Goal: Information Seeking & Learning: Learn about a topic

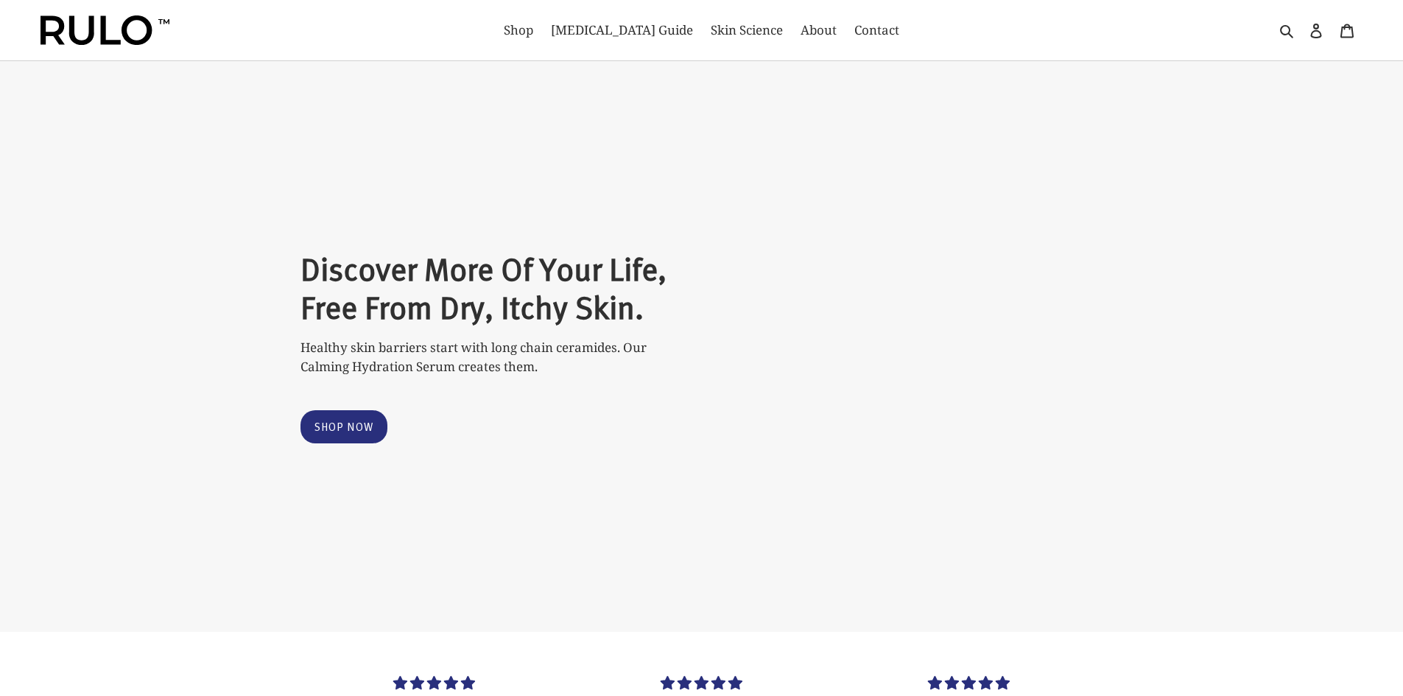
select select "most-helpful"
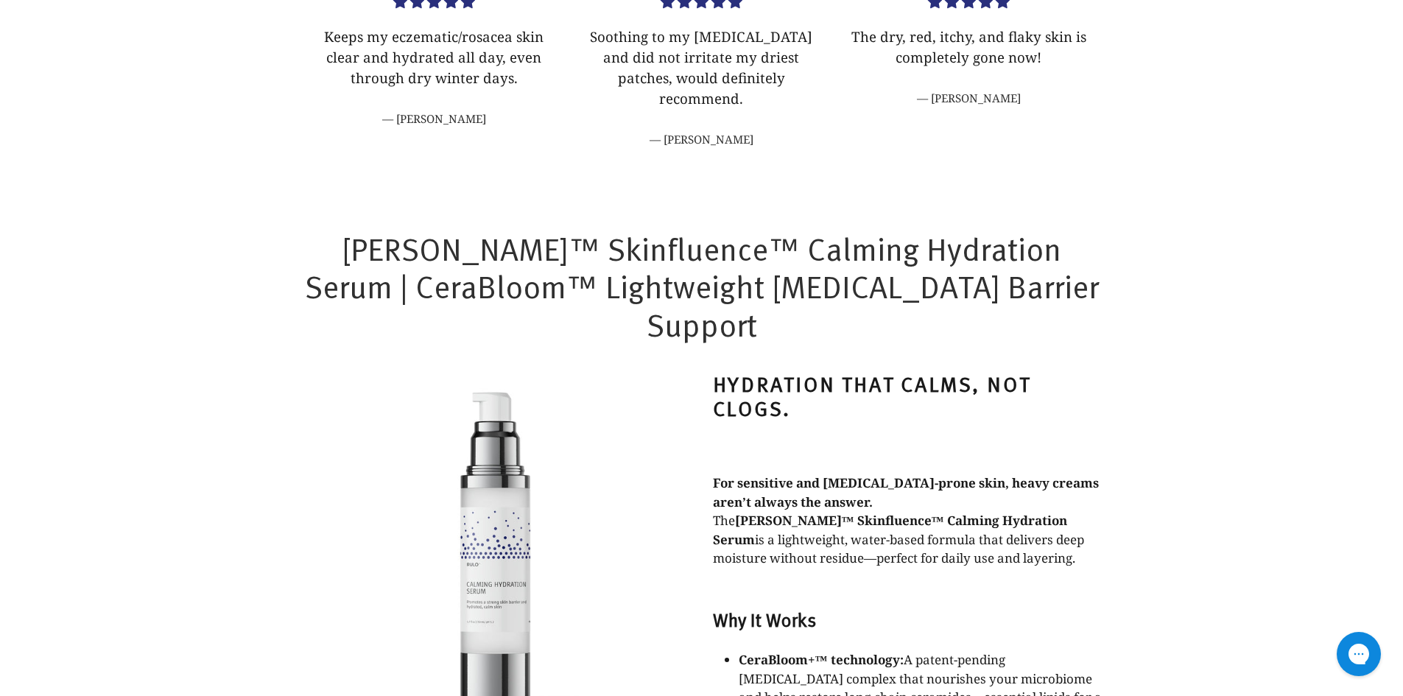
scroll to position [682, 0]
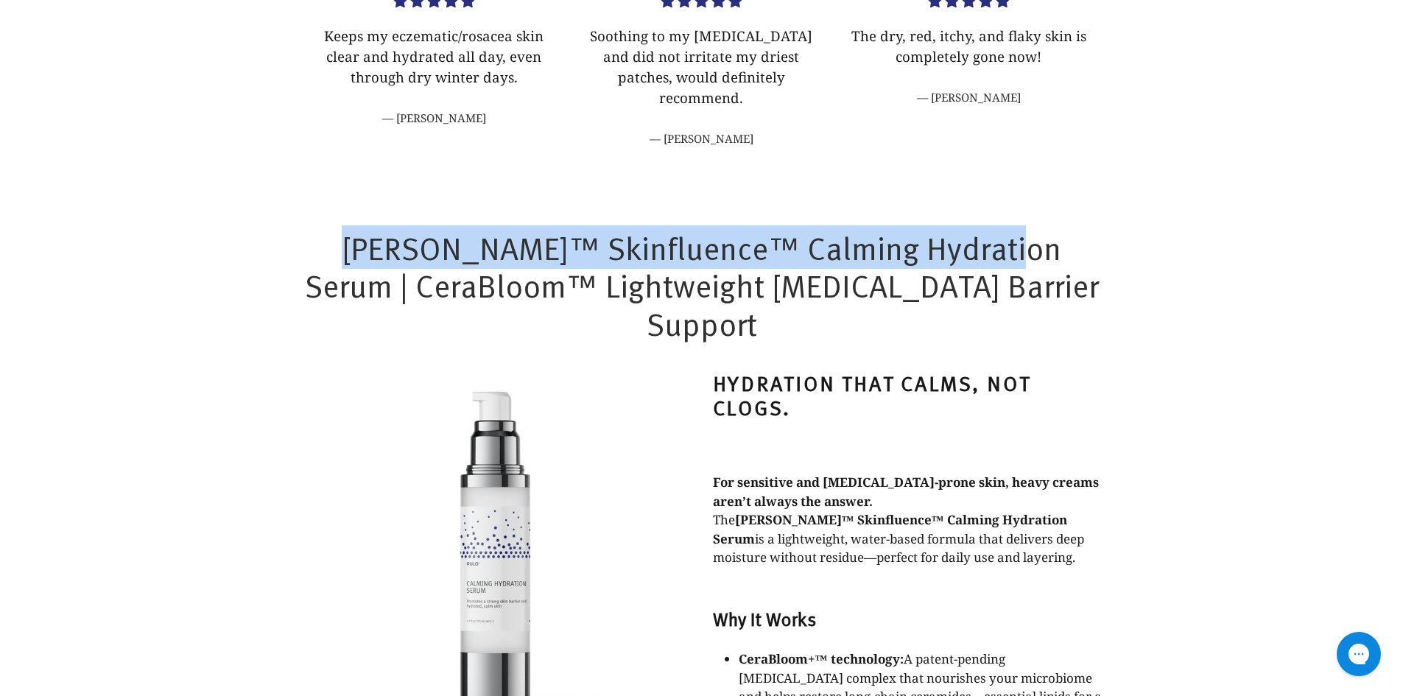
drag, startPoint x: 1029, startPoint y: 227, endPoint x: 313, endPoint y: 225, distance: 716.0
click at [313, 228] on h1 "[PERSON_NAME]™ Skinfluence™ Calming Hydration Serum | CeraBloom™ Lightweight [M…" at bounding box center [702, 285] width 803 height 114
copy h1 "[PERSON_NAME]™ Skinfluence™ Calming Hydration Serum"
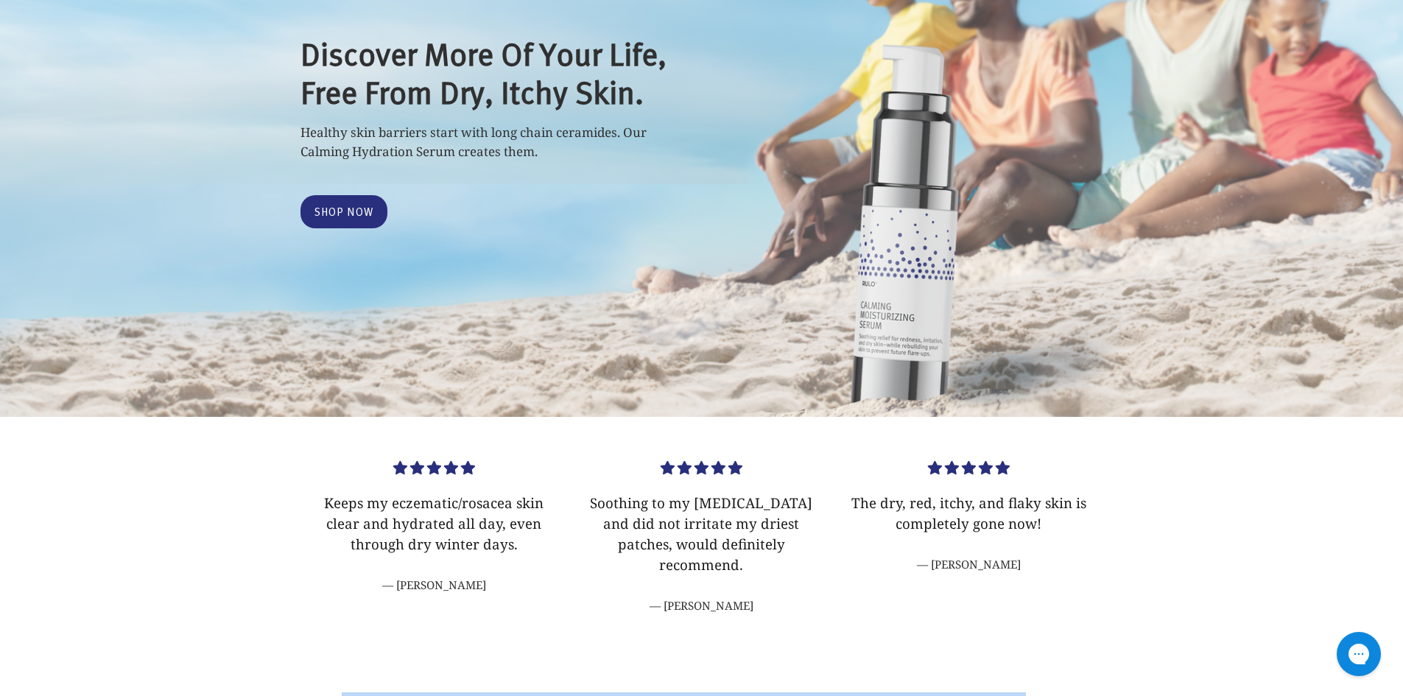
scroll to position [0, 0]
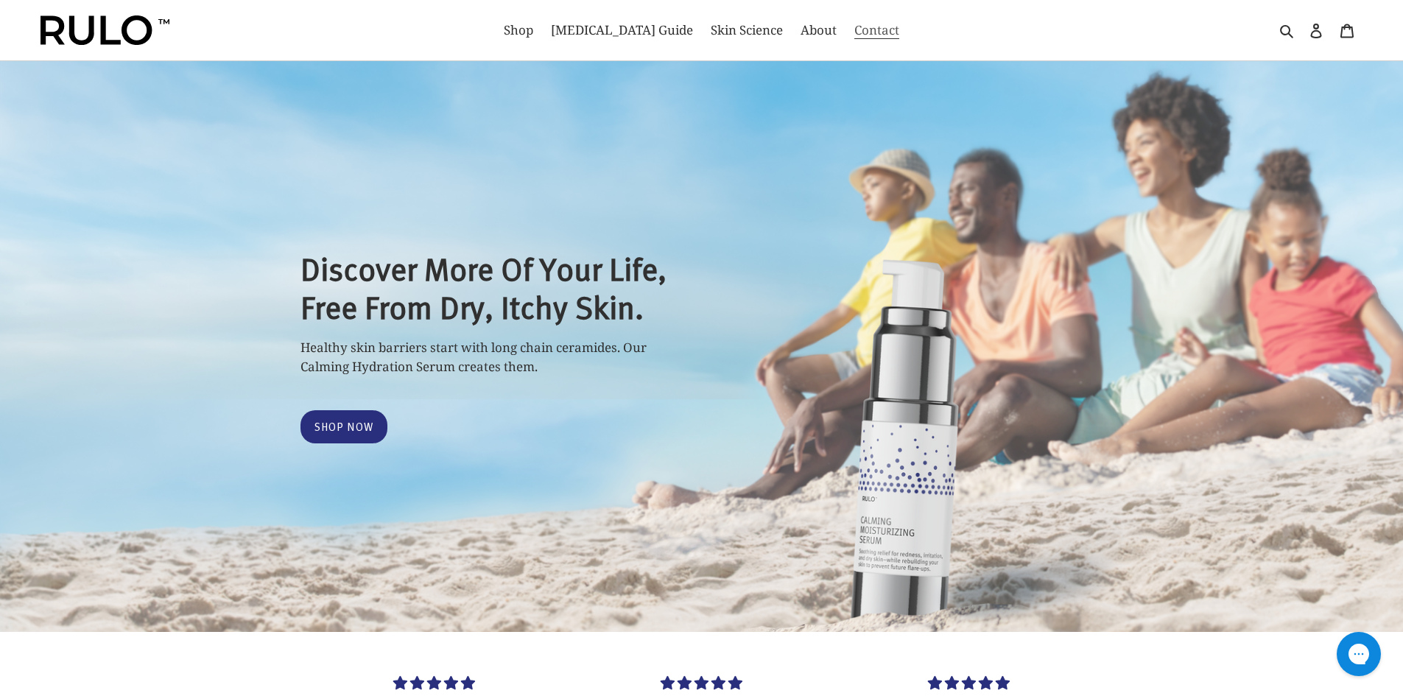
click at [858, 29] on span "Contact" at bounding box center [876, 30] width 45 height 18
click at [854, 26] on span "Contact" at bounding box center [876, 30] width 45 height 18
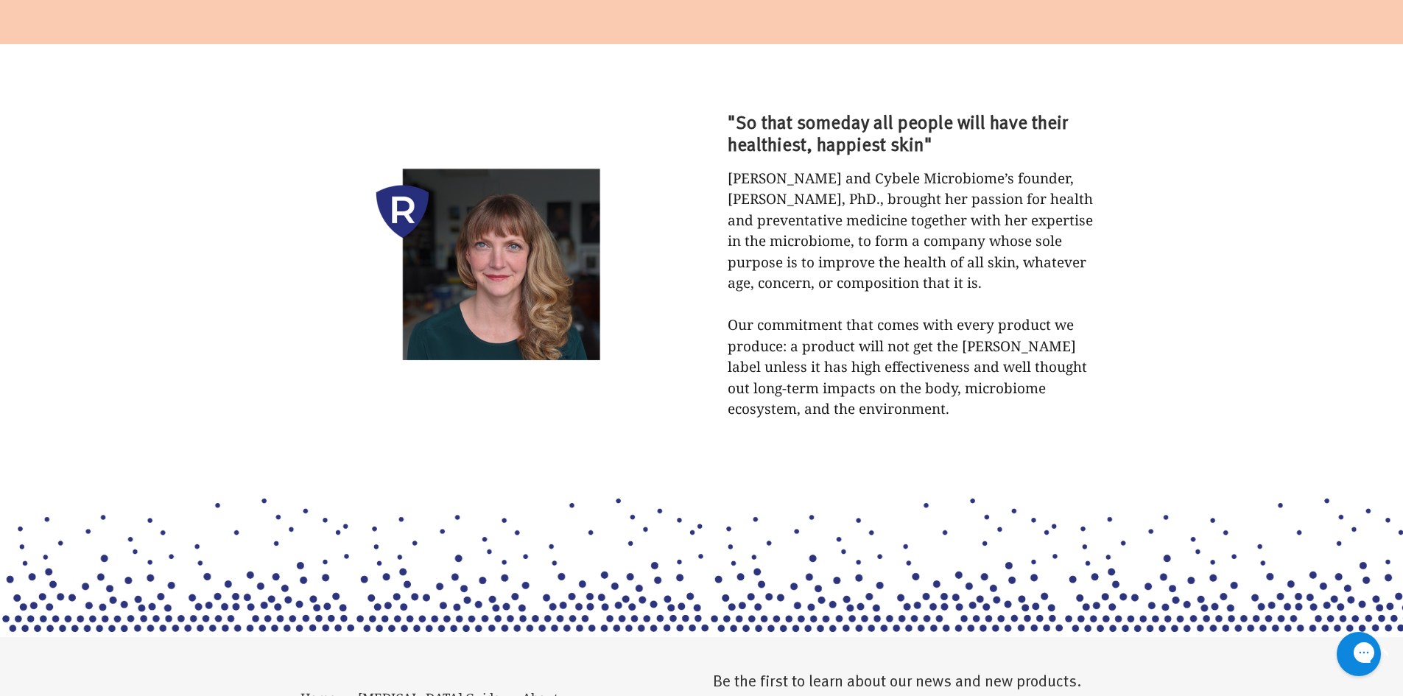
scroll to position [7674, 0]
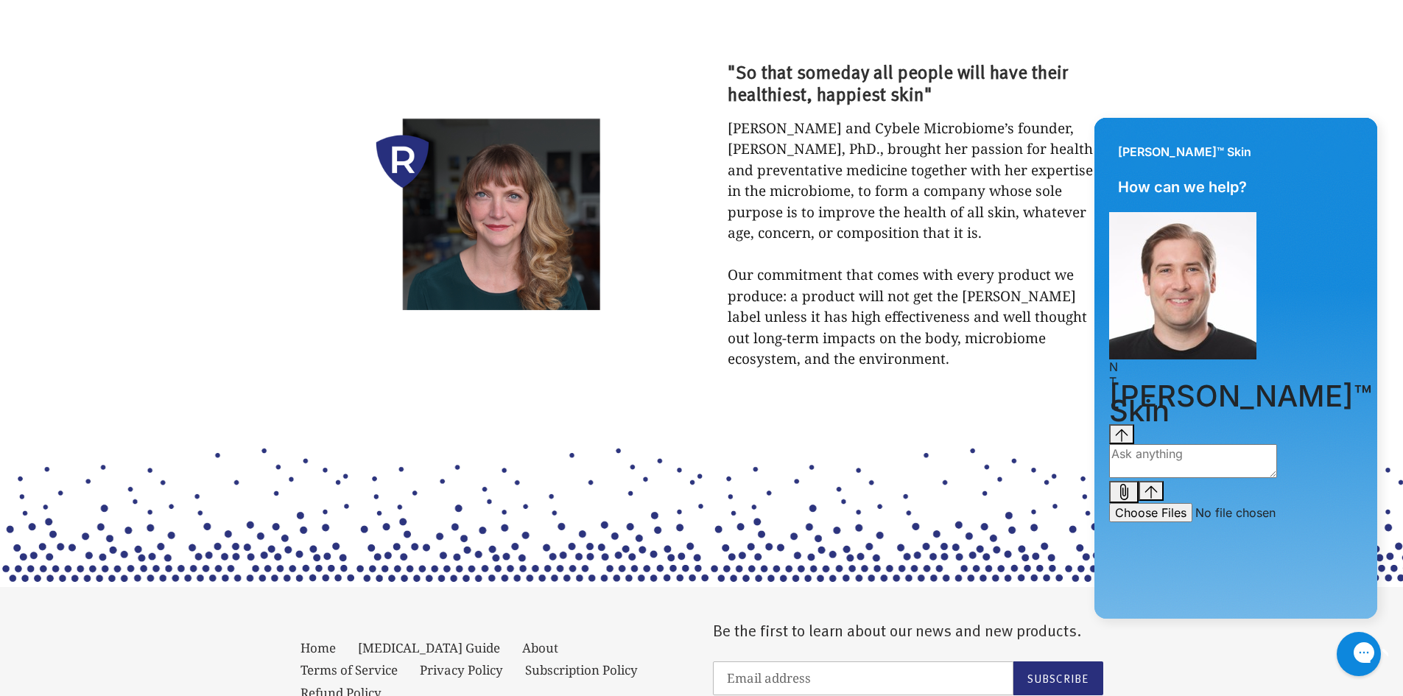
click at [1233, 53] on div ""So that someday all people will have their healthiest, happiest skin" [PERSON_…" at bounding box center [701, 215] width 1403 height 442
click at [1402, 650] on icon "Close gorgias live chat" at bounding box center [1416, 652] width 16 height 16
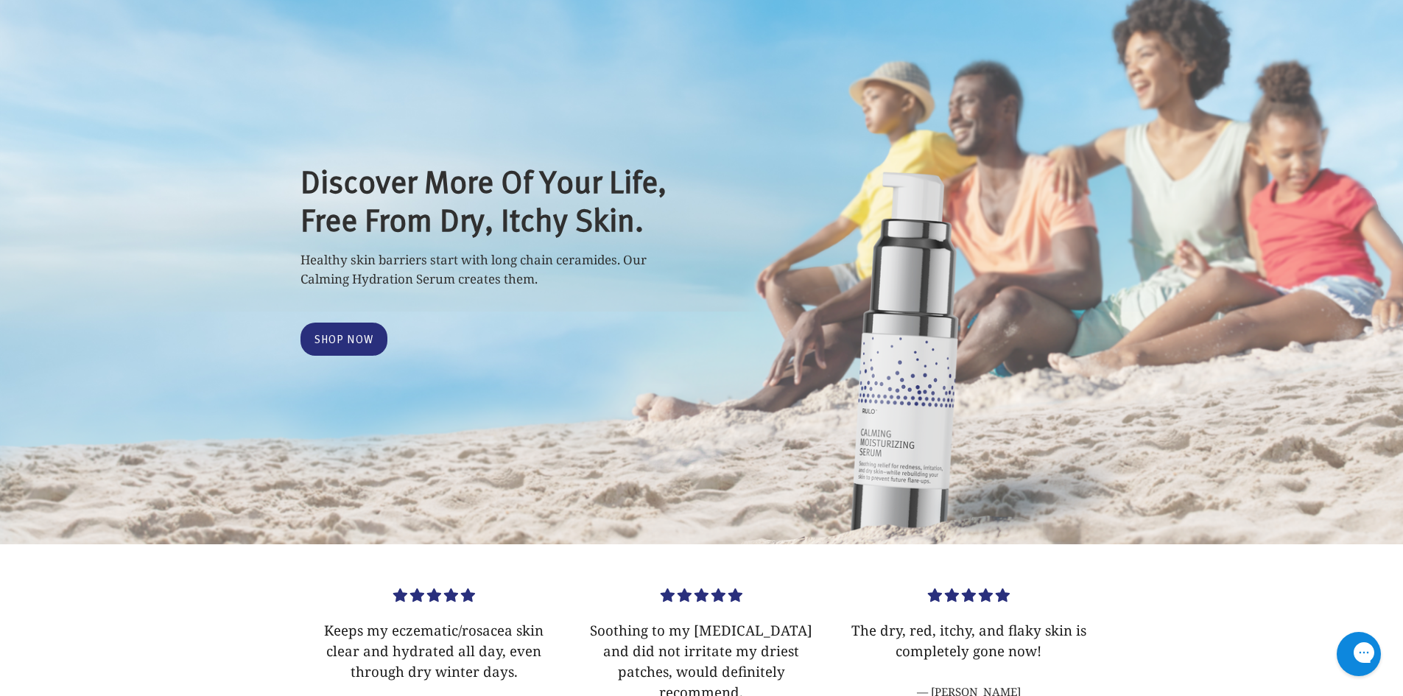
scroll to position [0, 0]
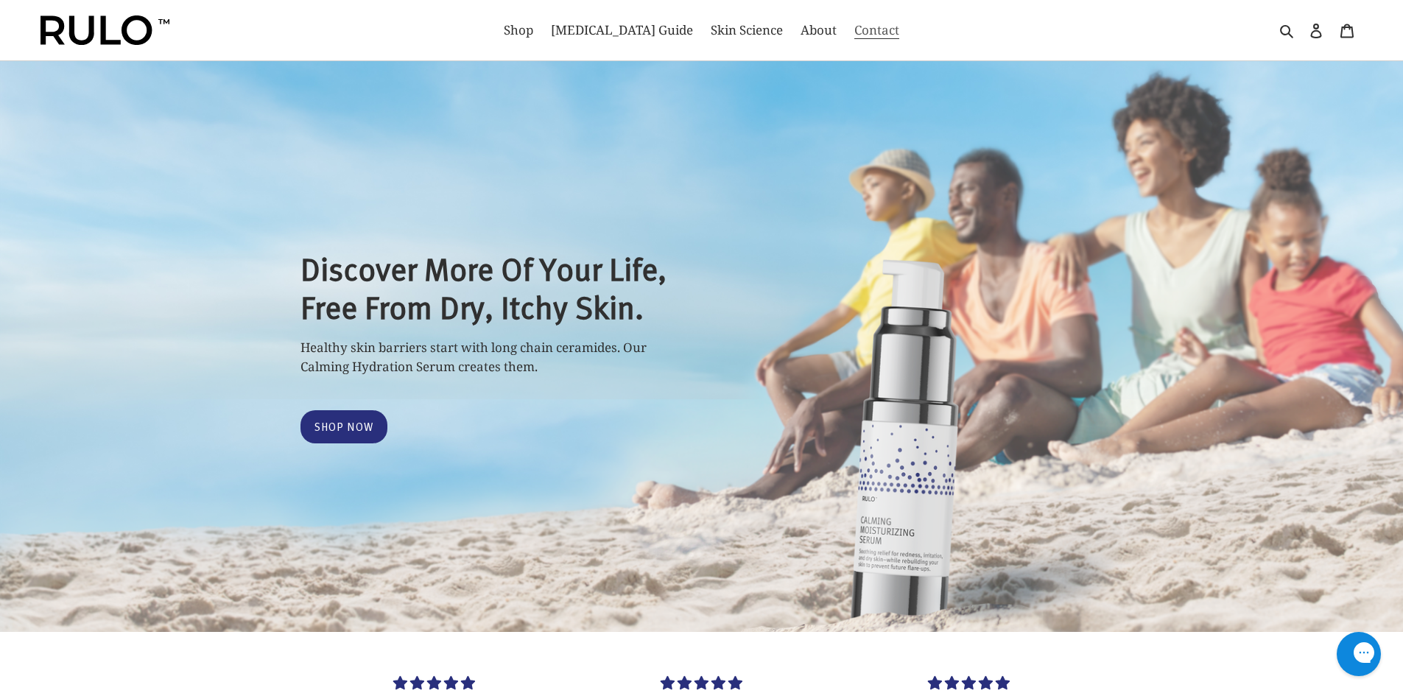
click at [854, 32] on span "Contact" at bounding box center [876, 30] width 45 height 18
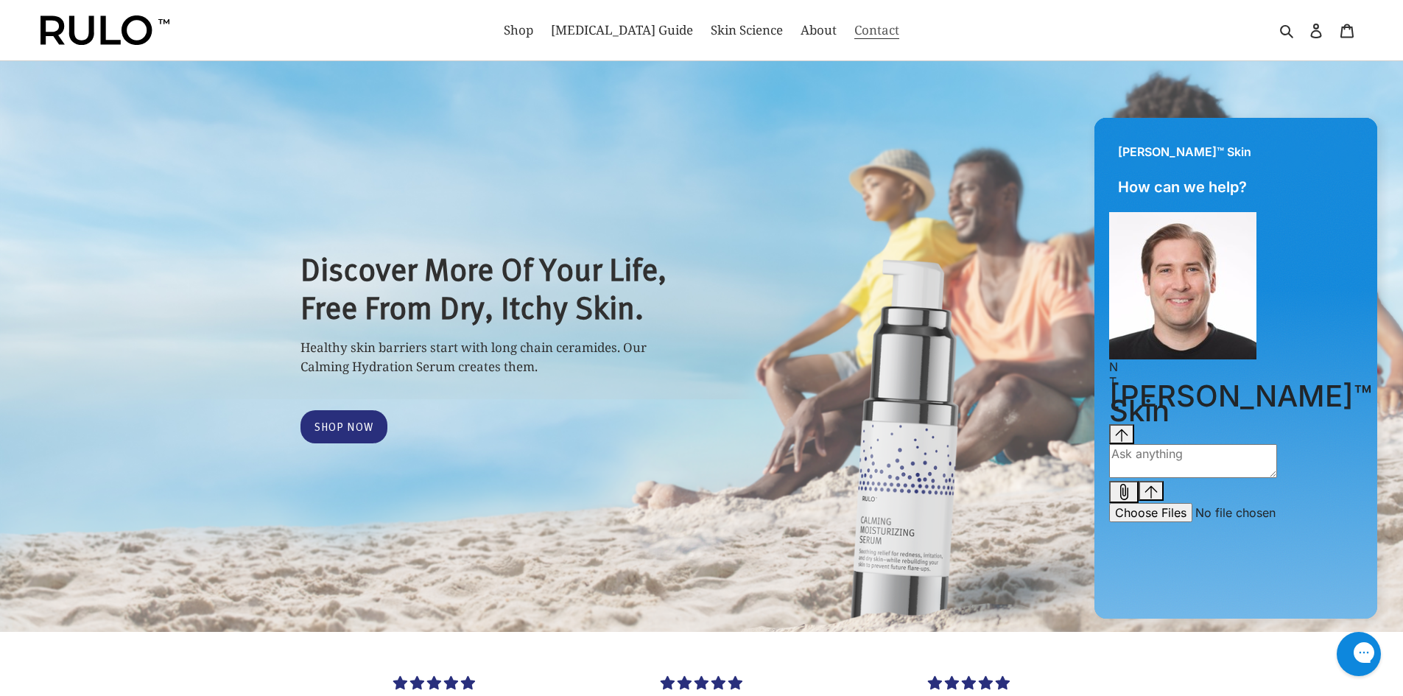
click at [852, 32] on div "Submit Close search Shop [MEDICAL_DATA] Guide Skin Science About Contact Search…" at bounding box center [701, 30] width 1403 height 61
click at [801, 29] on span "About" at bounding box center [819, 30] width 36 height 18
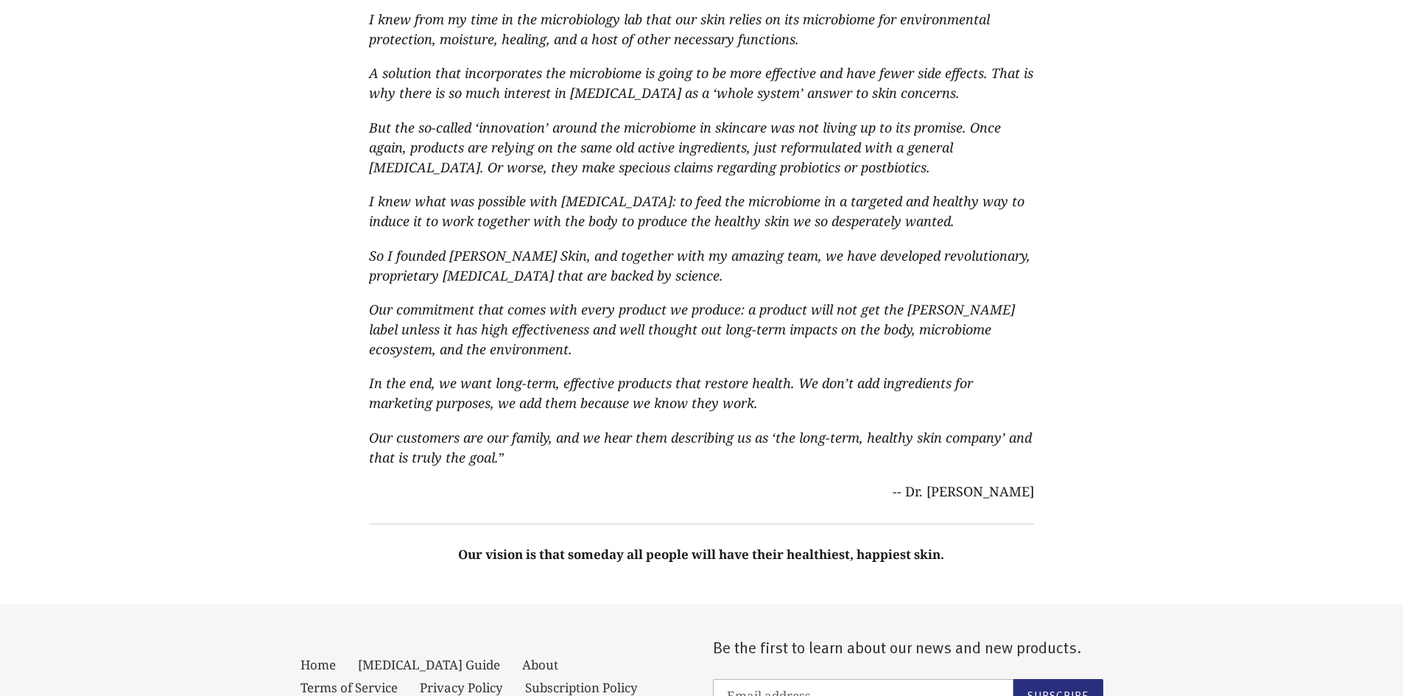
scroll to position [780, 0]
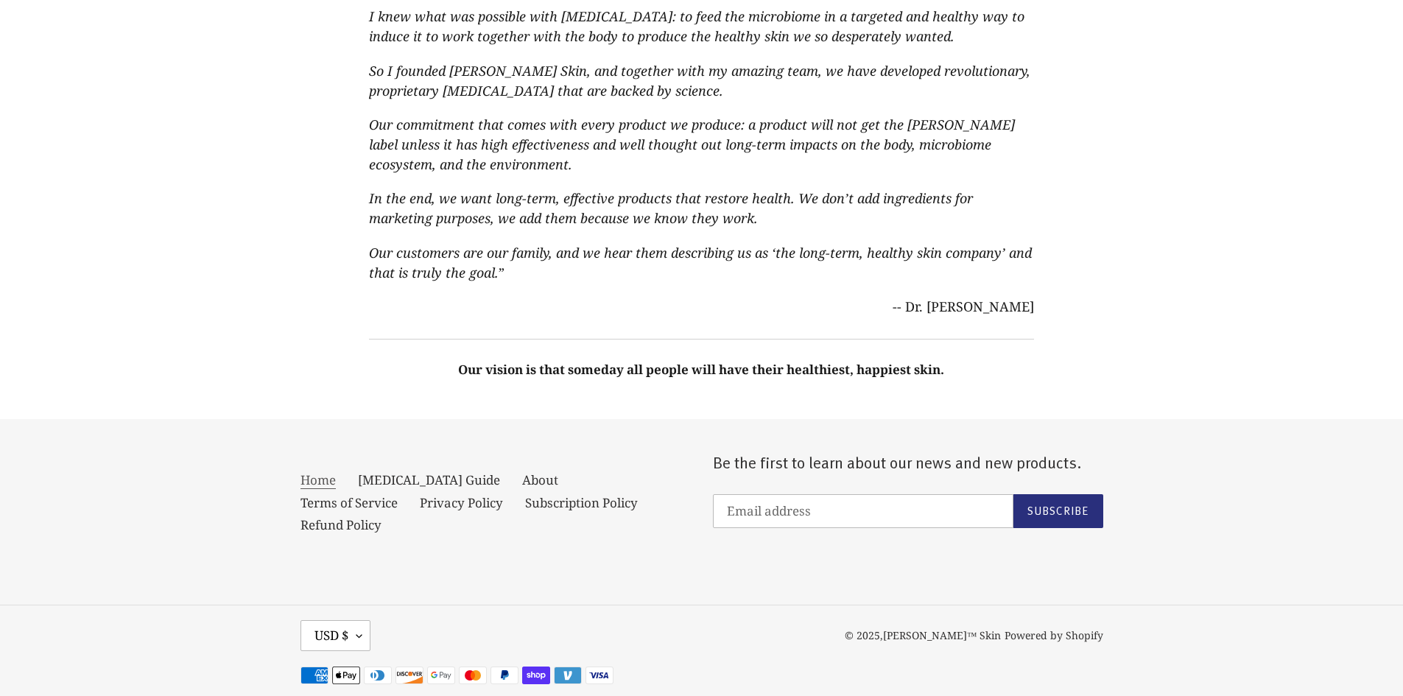
click at [317, 471] on link "Home" at bounding box center [318, 480] width 35 height 18
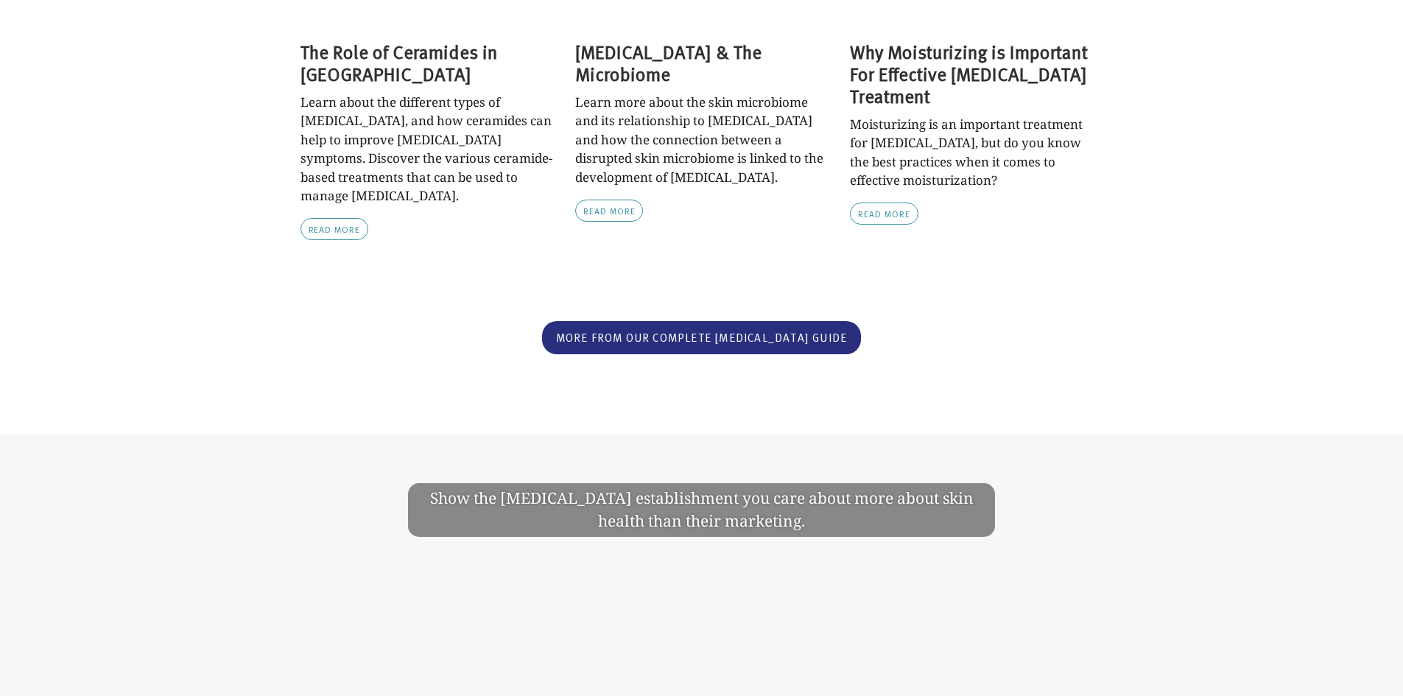
scroll to position [2922, 0]
